Goal: Transaction & Acquisition: Purchase product/service

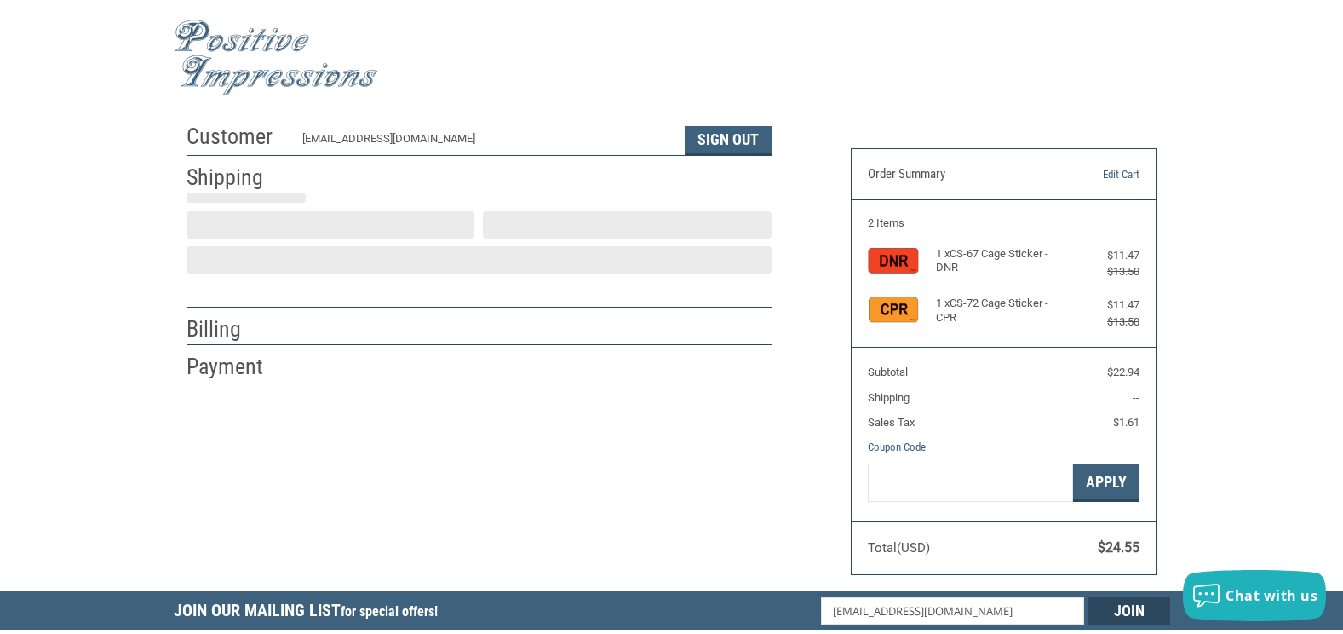
scroll to position [30, 0]
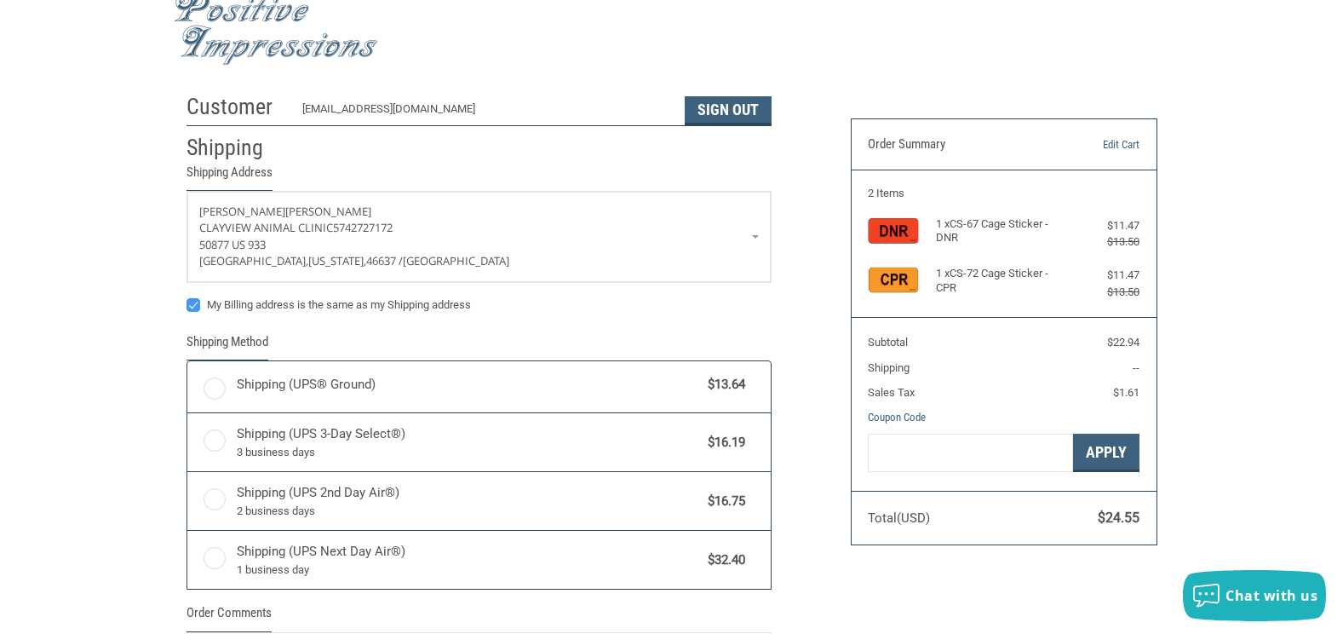
radio input "true"
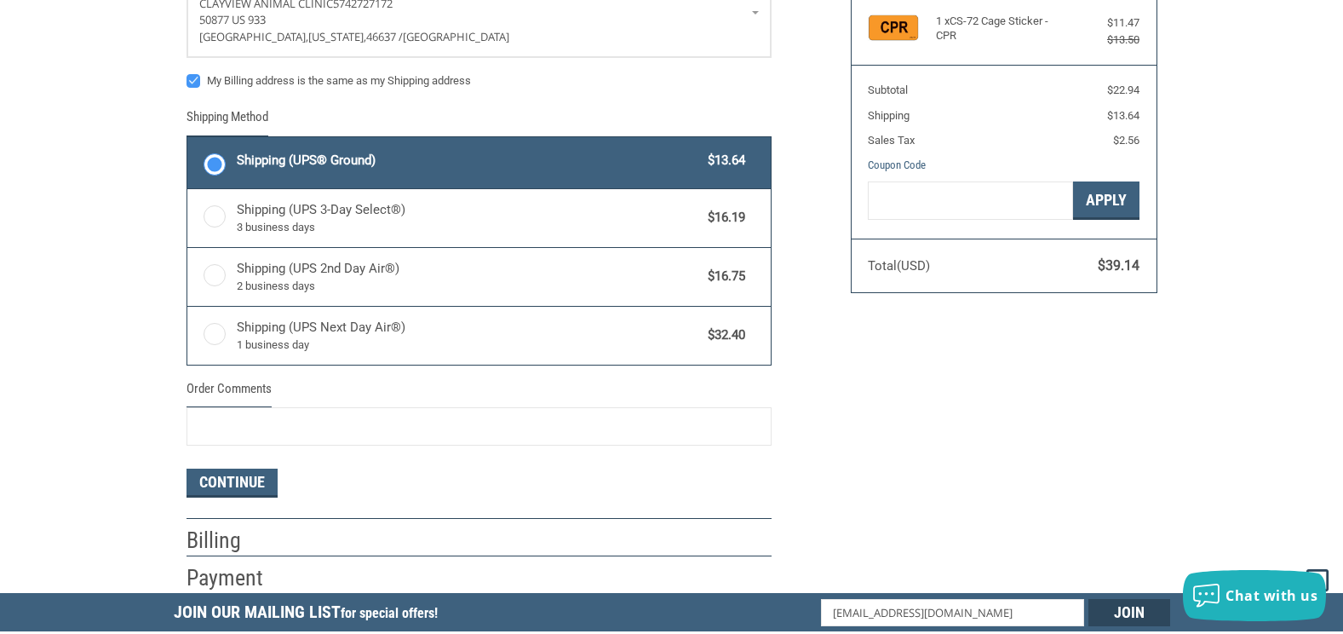
scroll to position [115, 0]
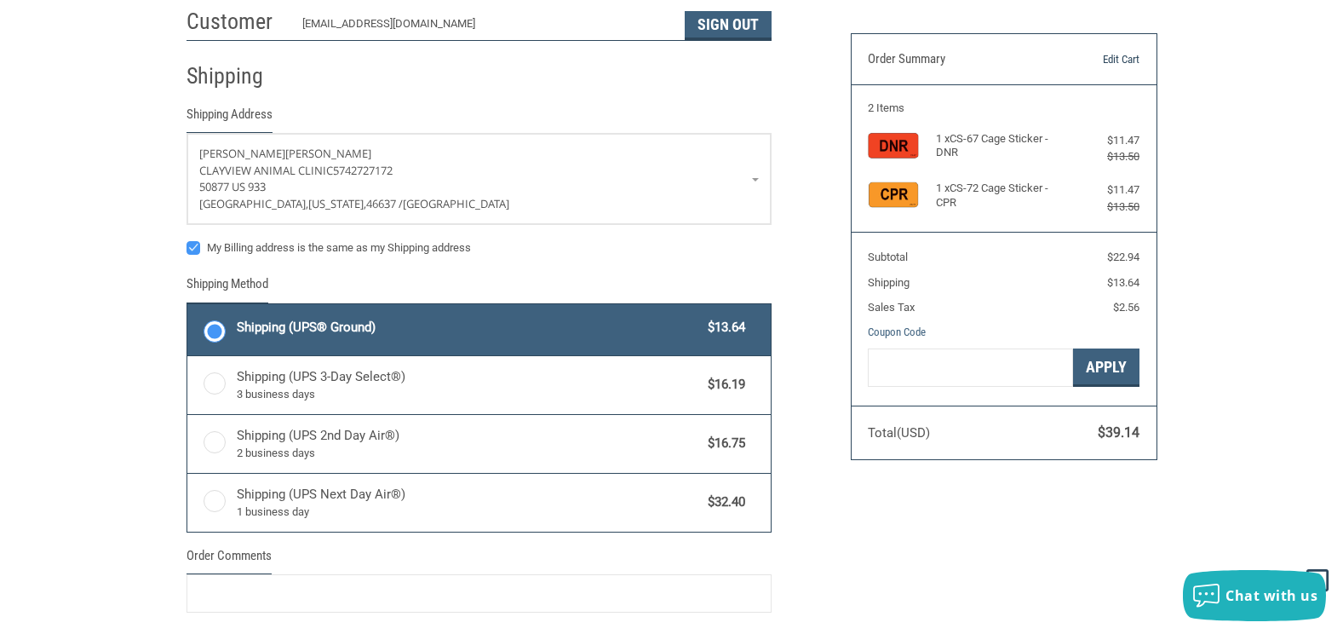
click at [1111, 59] on link "Edit Cart" at bounding box center [1096, 59] width 87 height 17
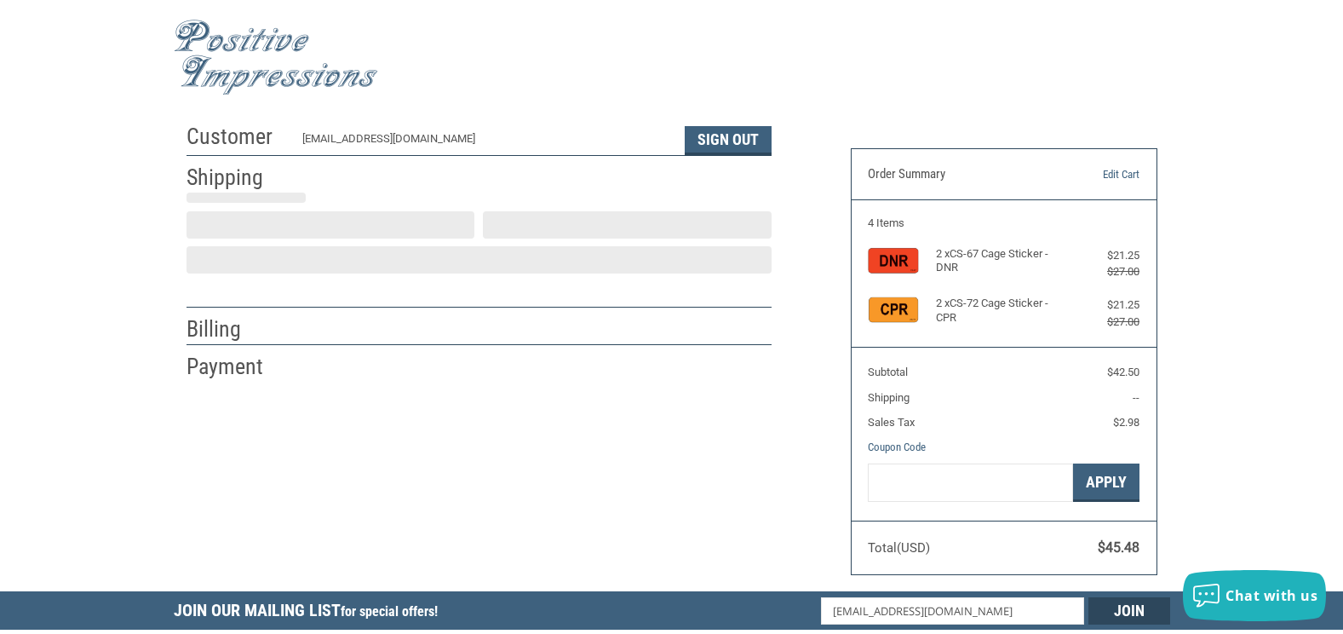
scroll to position [30, 0]
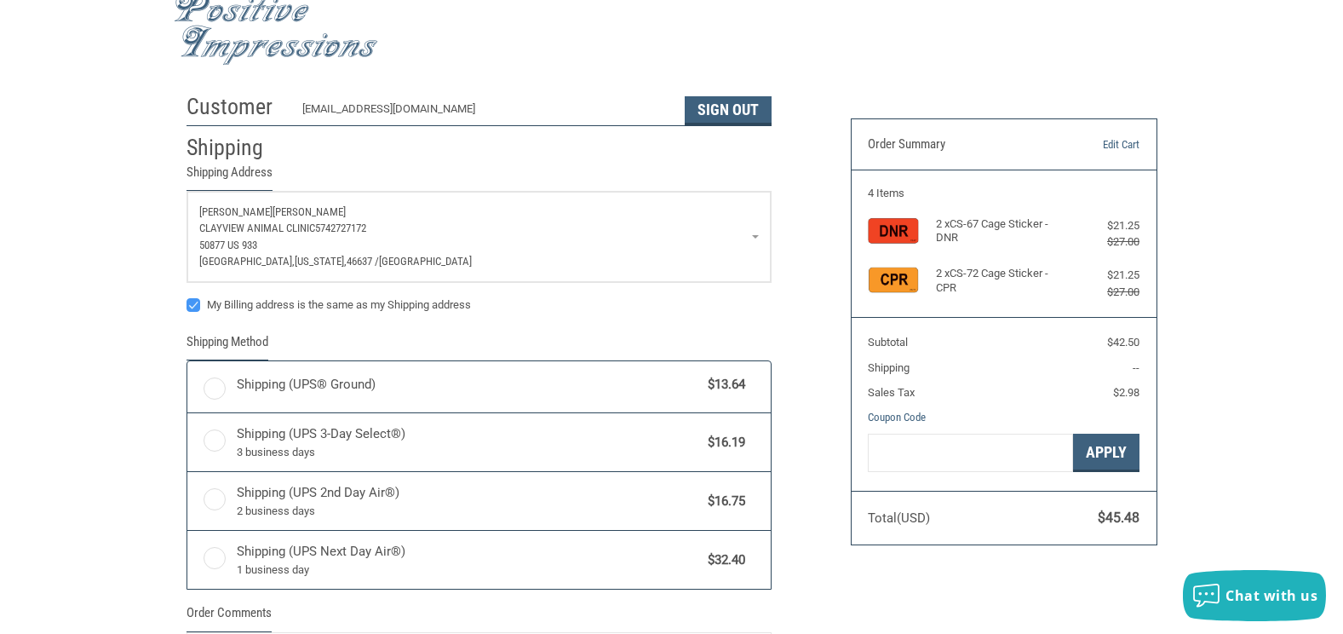
radio input "true"
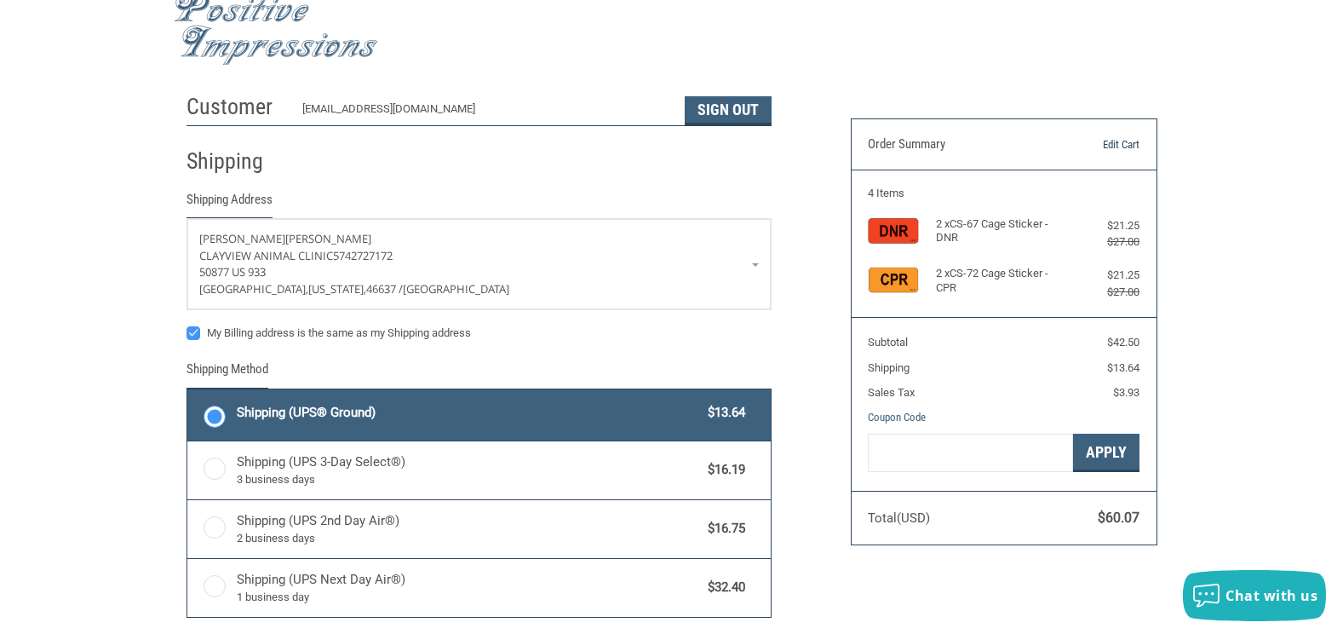
click at [1134, 141] on link "Edit Cart" at bounding box center [1096, 144] width 87 height 17
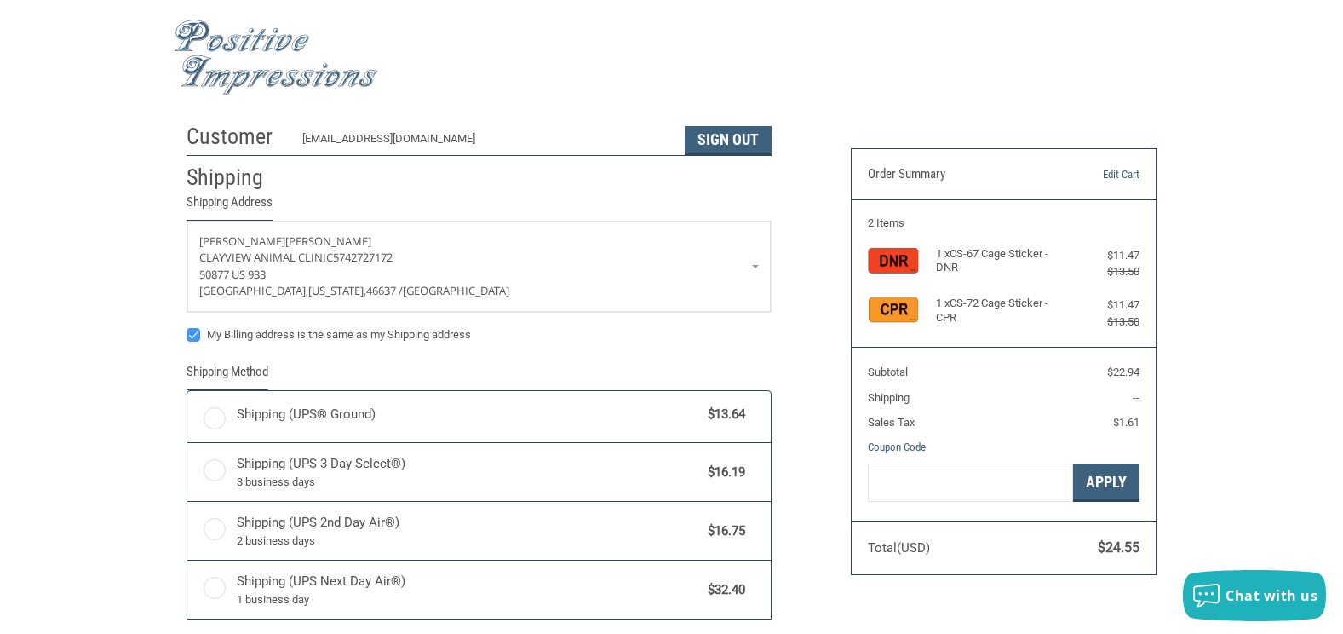
scroll to position [30, 0]
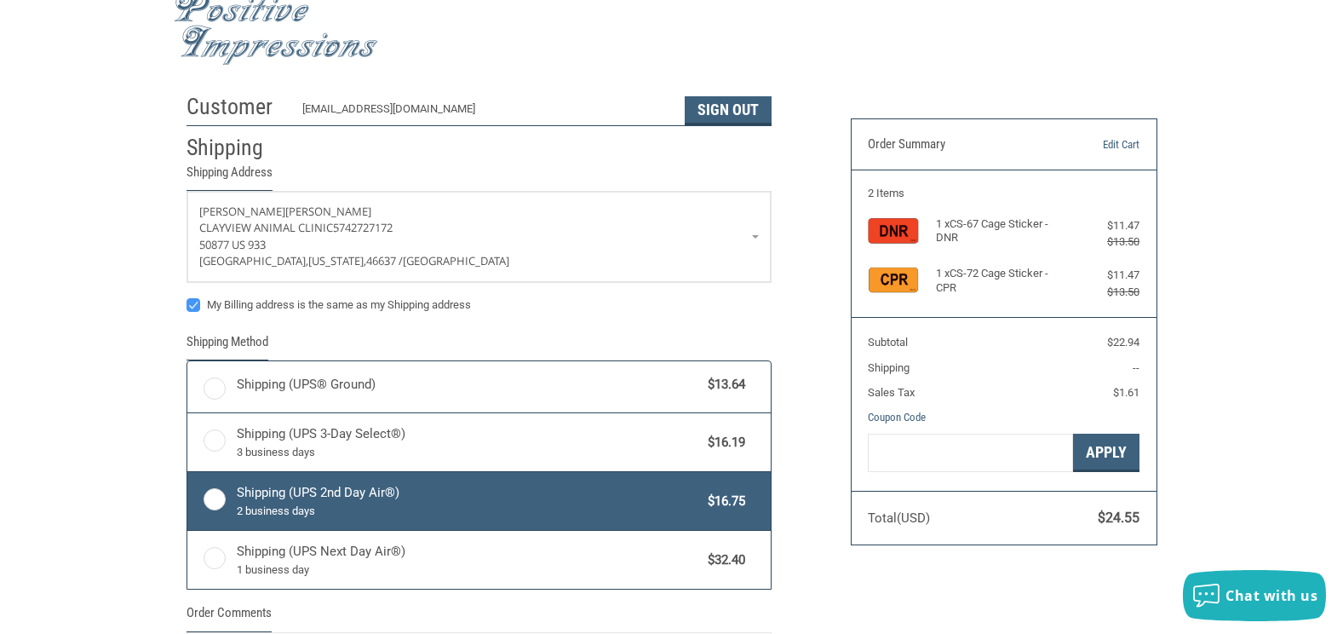
radio input "true"
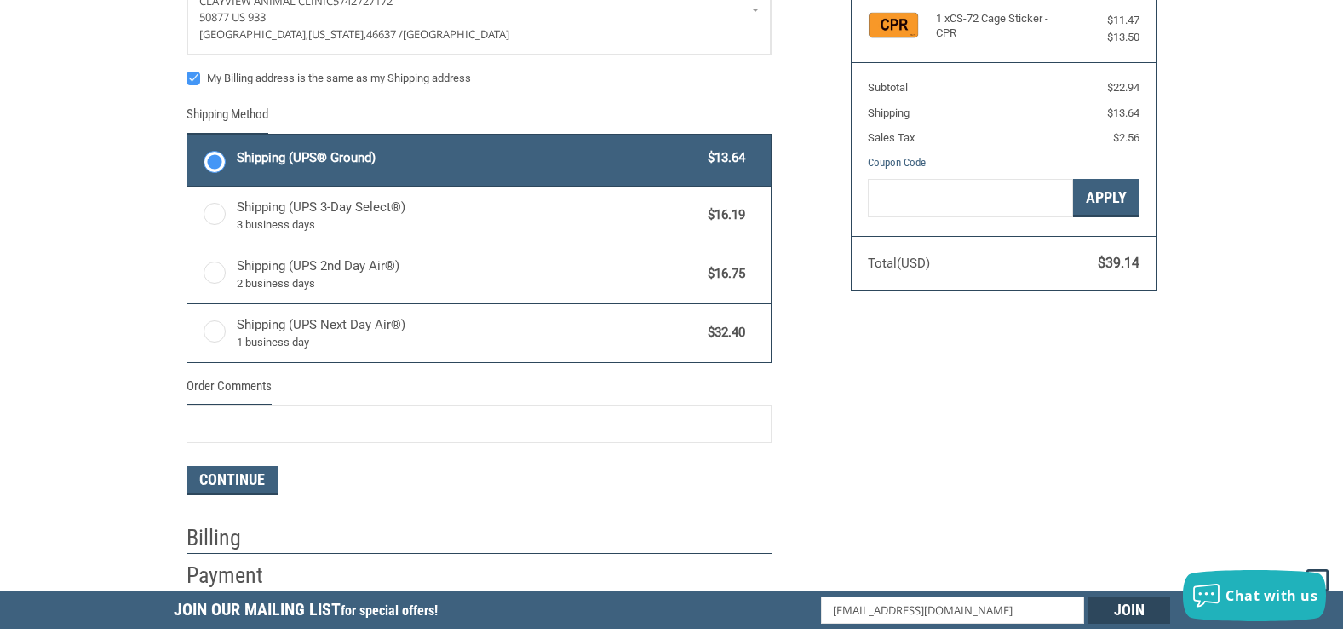
scroll to position [285, 0]
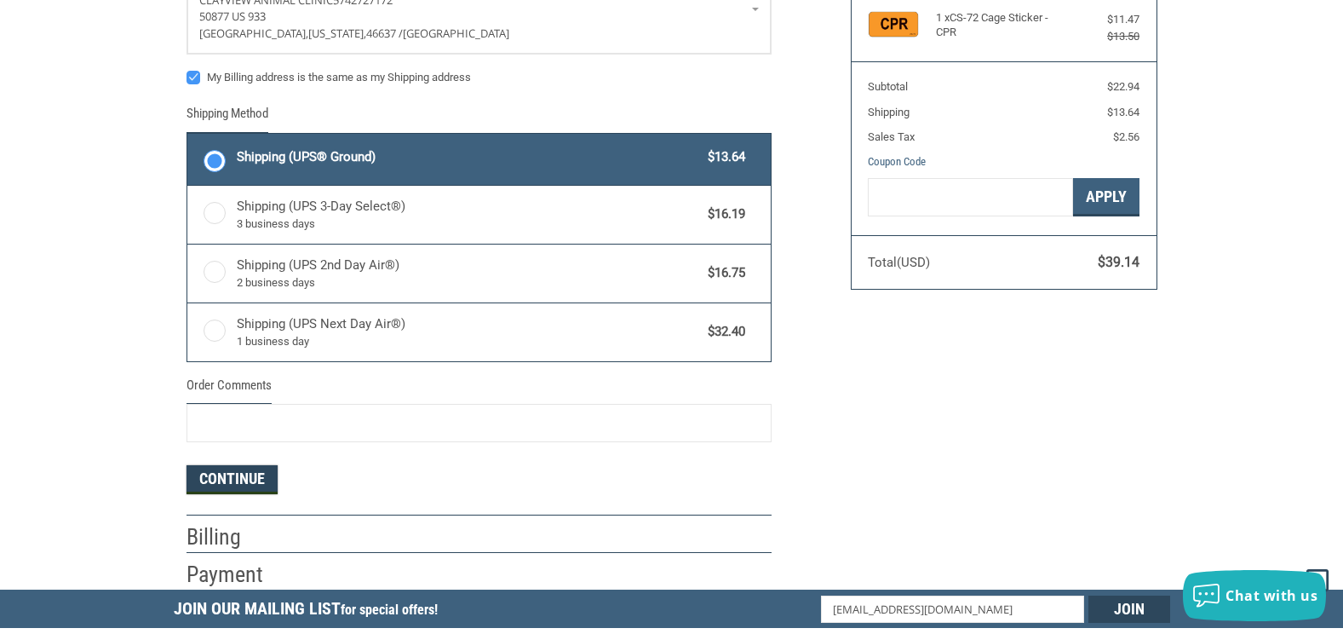
click at [258, 479] on button "Continue" at bounding box center [232, 479] width 91 height 29
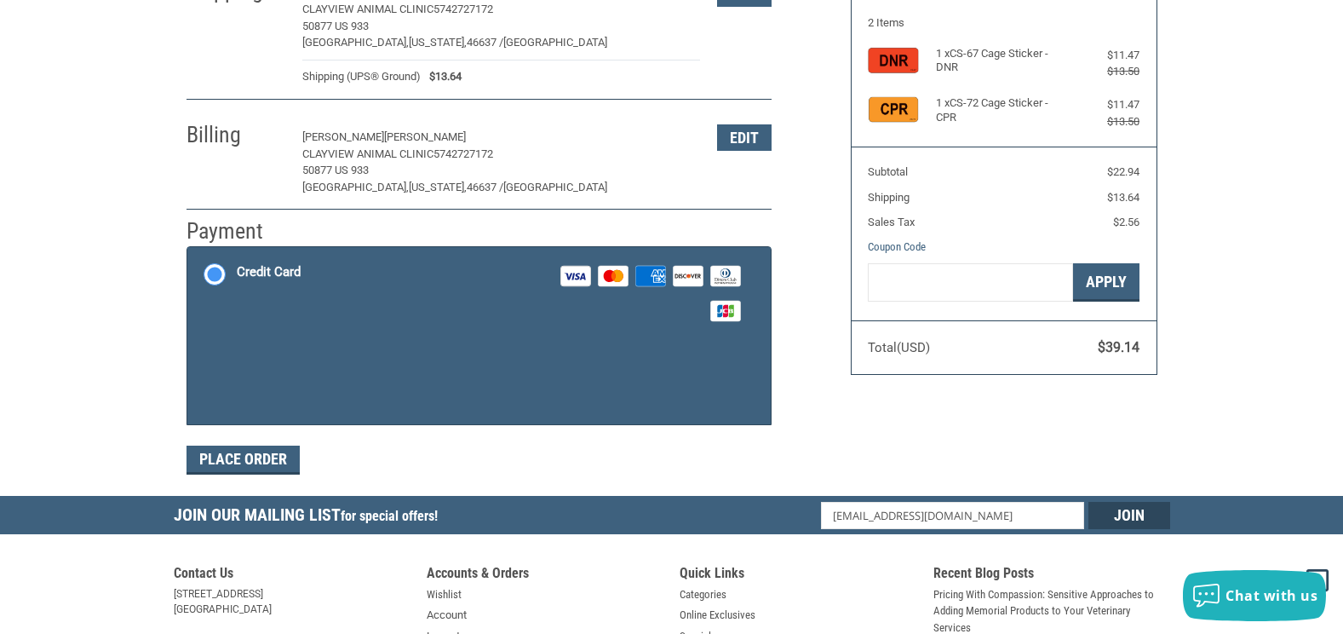
scroll to position [199, 0]
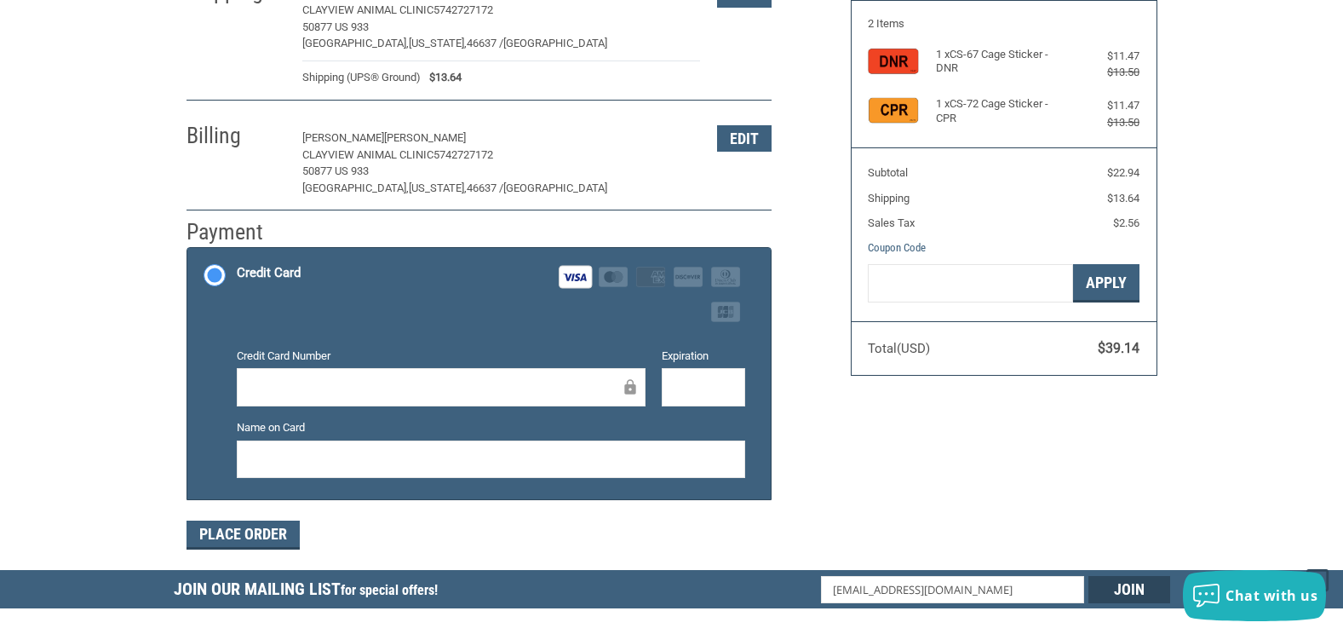
click at [655, 441] on div at bounding box center [491, 459] width 508 height 38
click at [734, 147] on button "Edit" at bounding box center [744, 138] width 55 height 26
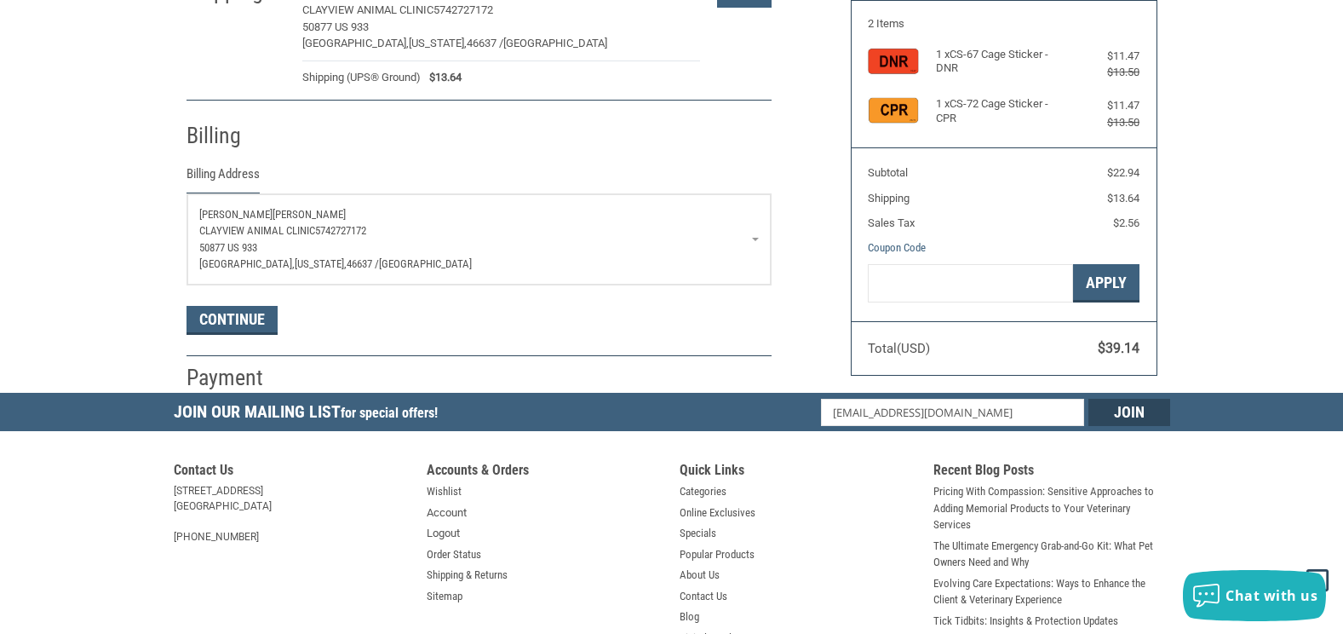
scroll to position [301, 0]
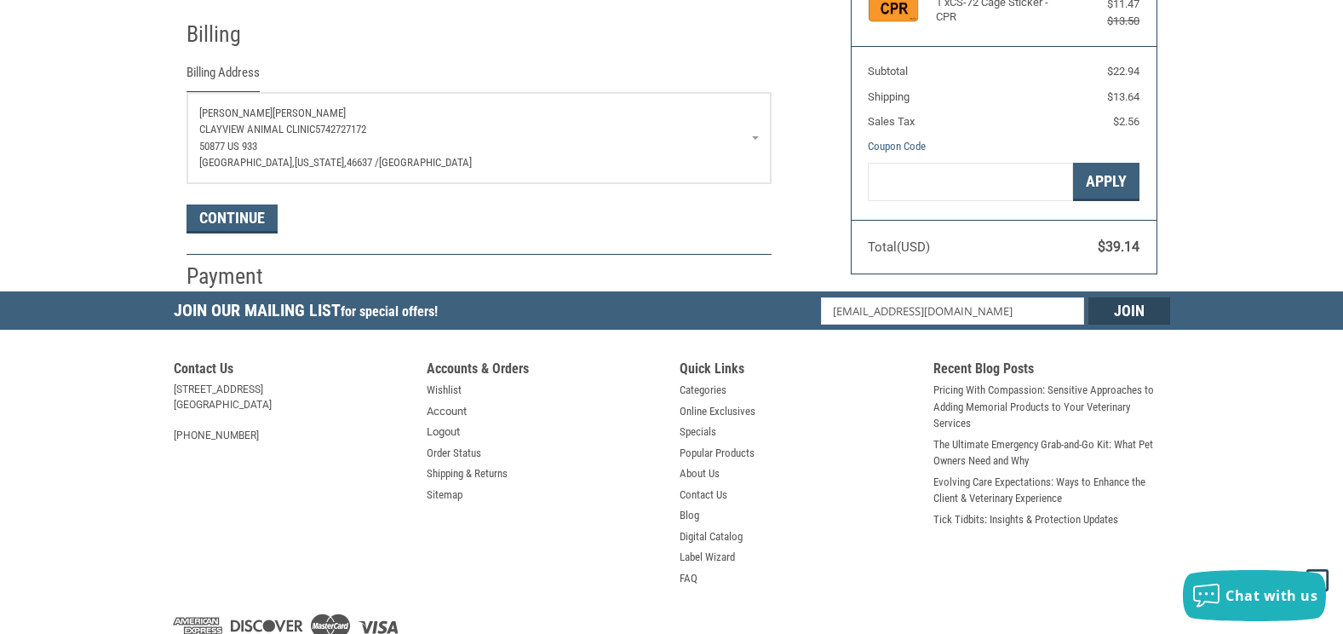
click at [754, 134] on p "CLAYVIEW ANIMAL CLINIC 5742727172" at bounding box center [479, 129] width 560 height 17
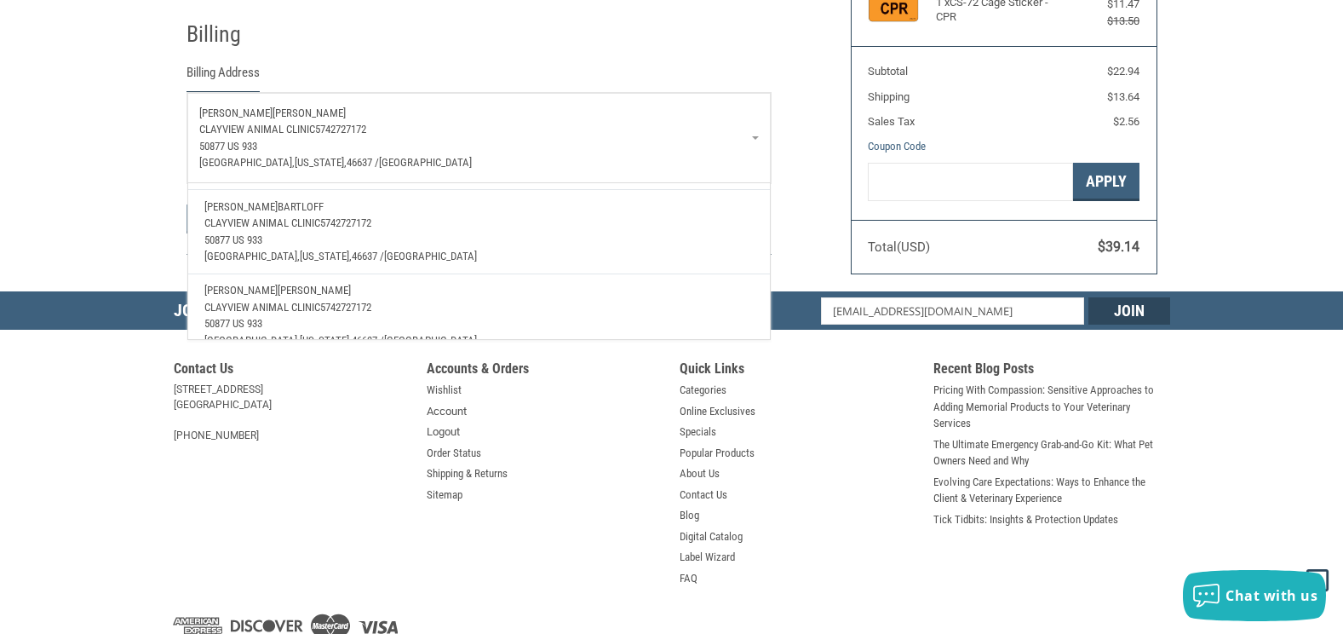
scroll to position [0, 0]
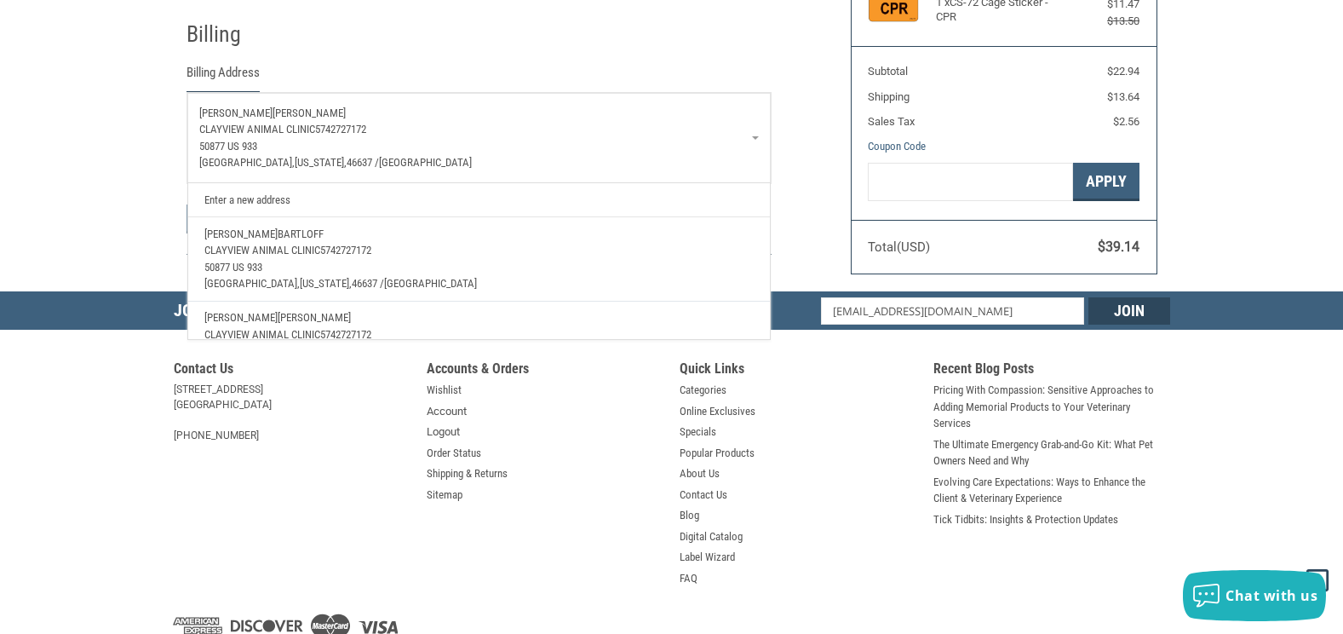
click at [273, 204] on link "Enter a new address" at bounding box center [479, 199] width 566 height 33
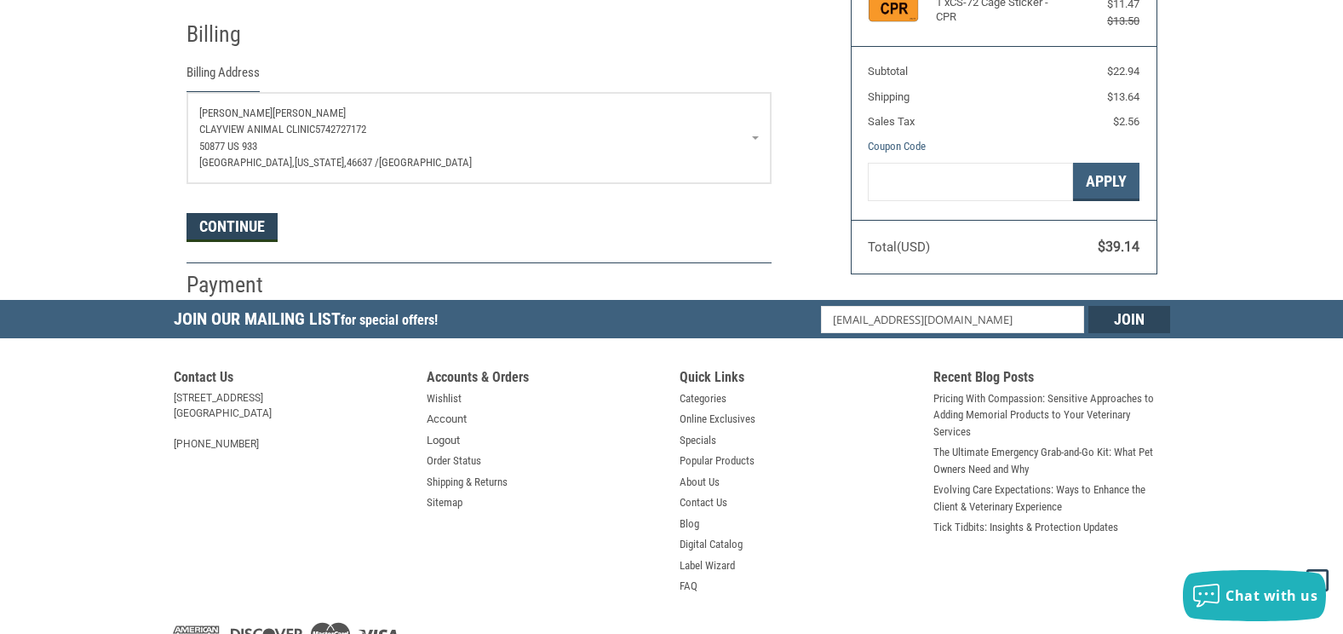
select select "US"
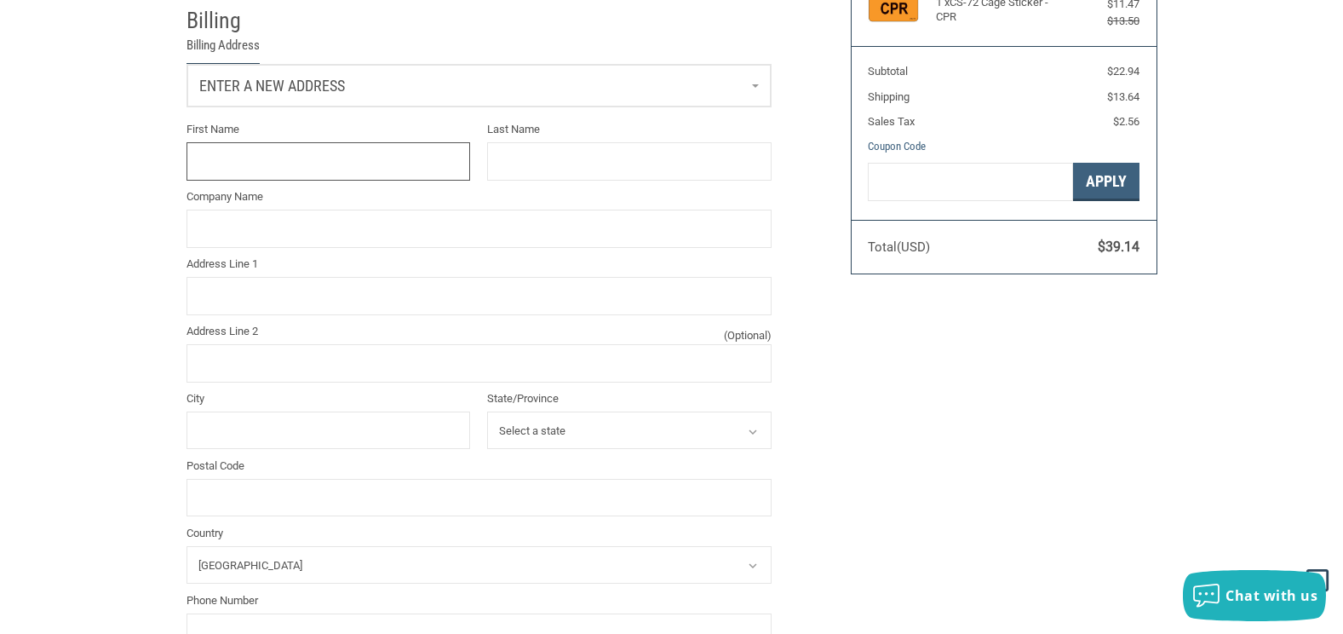
click at [350, 178] on input "First Name" at bounding box center [329, 161] width 284 height 38
type input "Clayview Animal"
type input "Clinic"
type input "Clayview Animal Clinic"
type input "50877 SR 933 N"
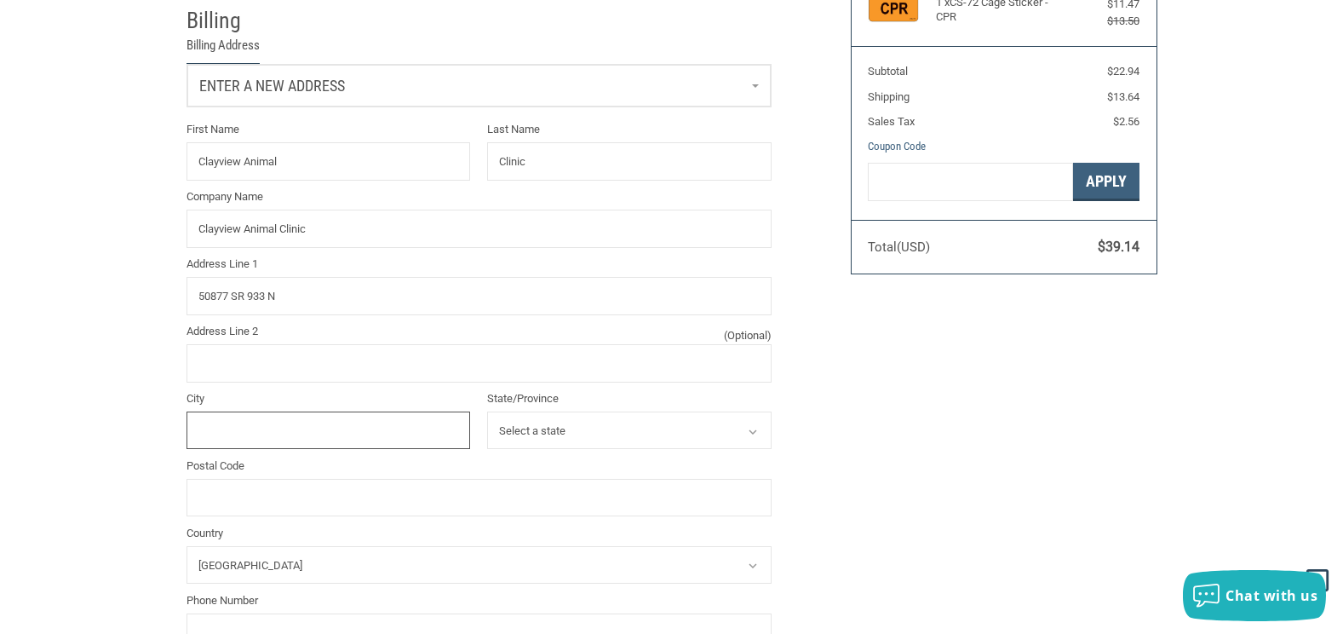
type input "South Bend"
select select "IN"
type input "46637"
type input "5742727172"
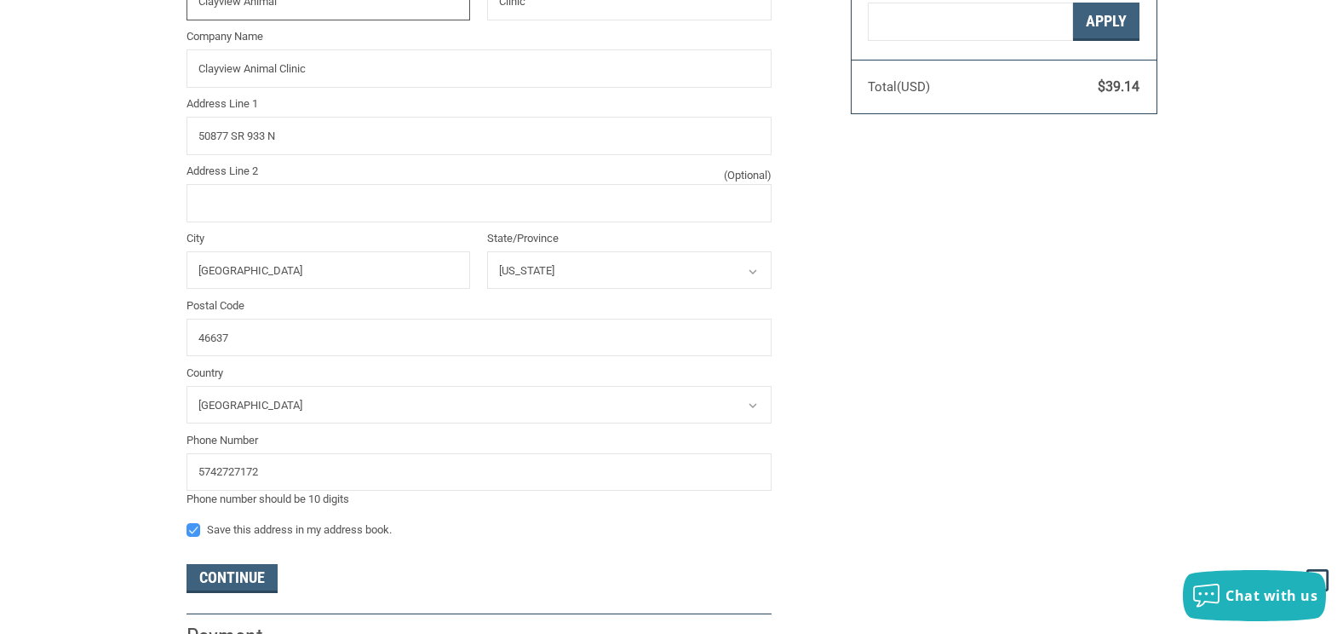
scroll to position [471, 0]
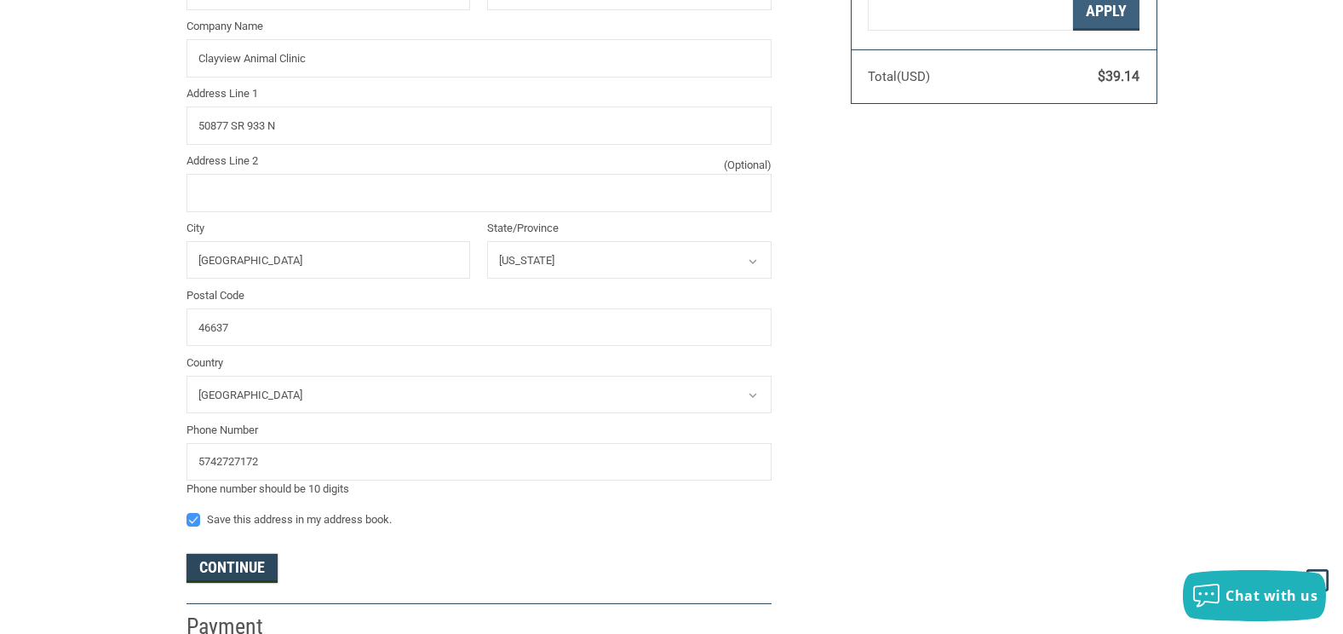
click at [238, 572] on button "Continue" at bounding box center [232, 568] width 91 height 29
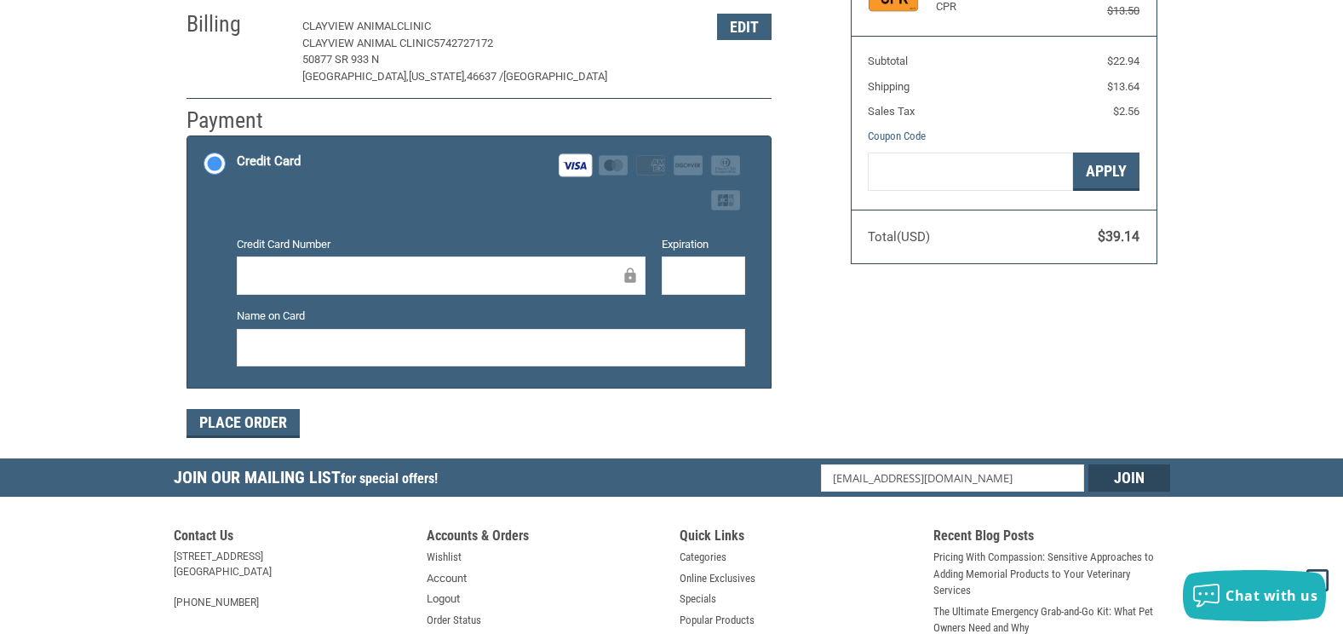
scroll to position [341, 0]
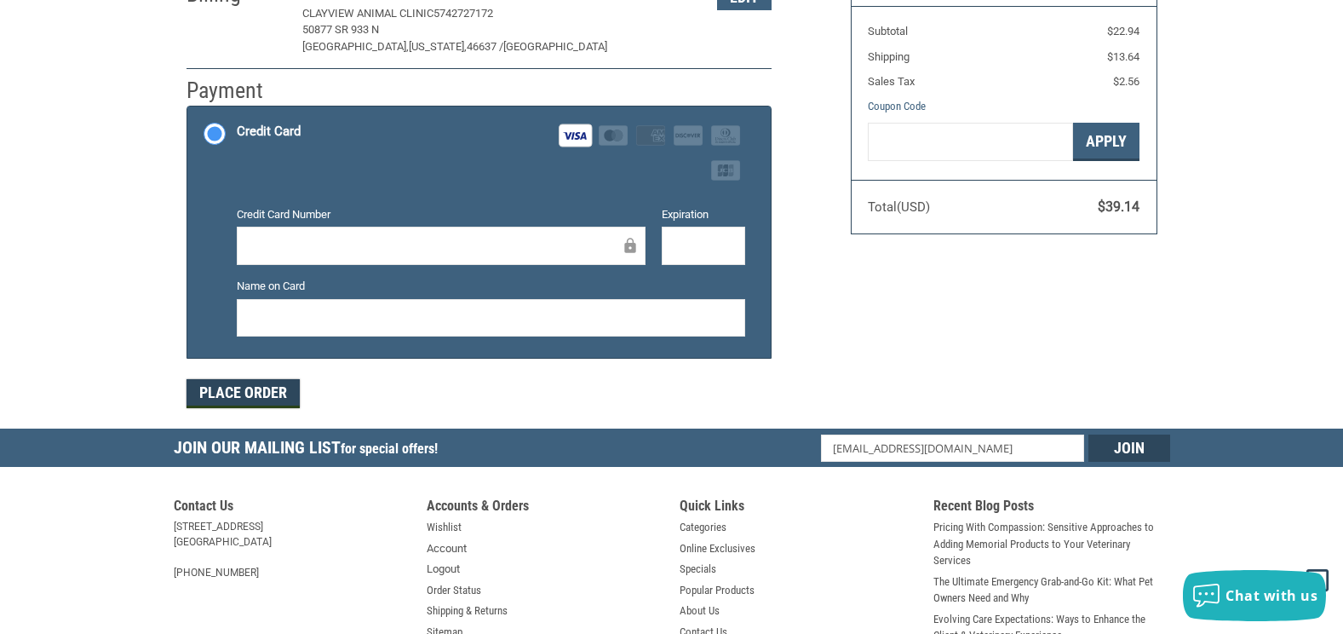
click at [271, 406] on button "Place Order" at bounding box center [243, 393] width 113 height 29
